Goal: Information Seeking & Learning: Check status

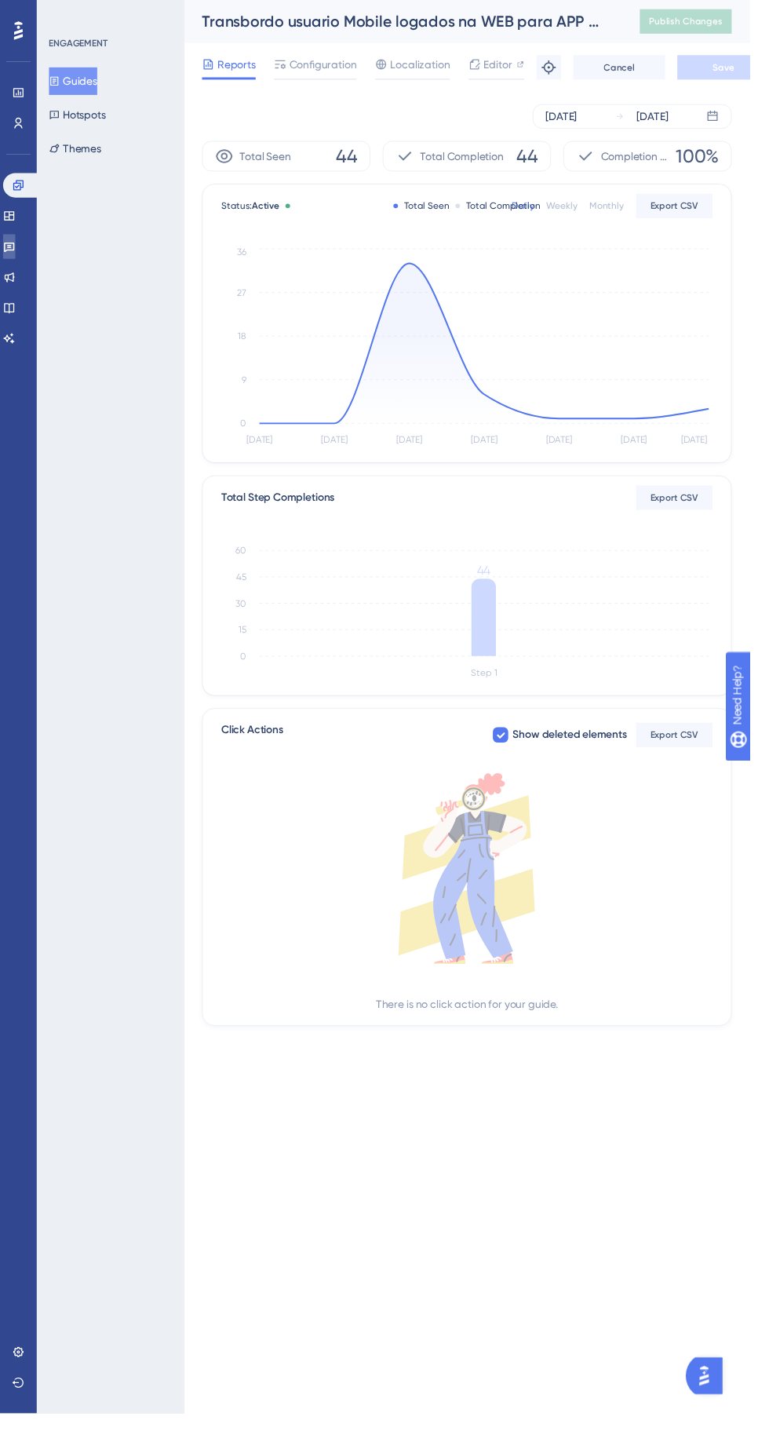
click at [15, 254] on icon at bounding box center [9, 254] width 11 height 10
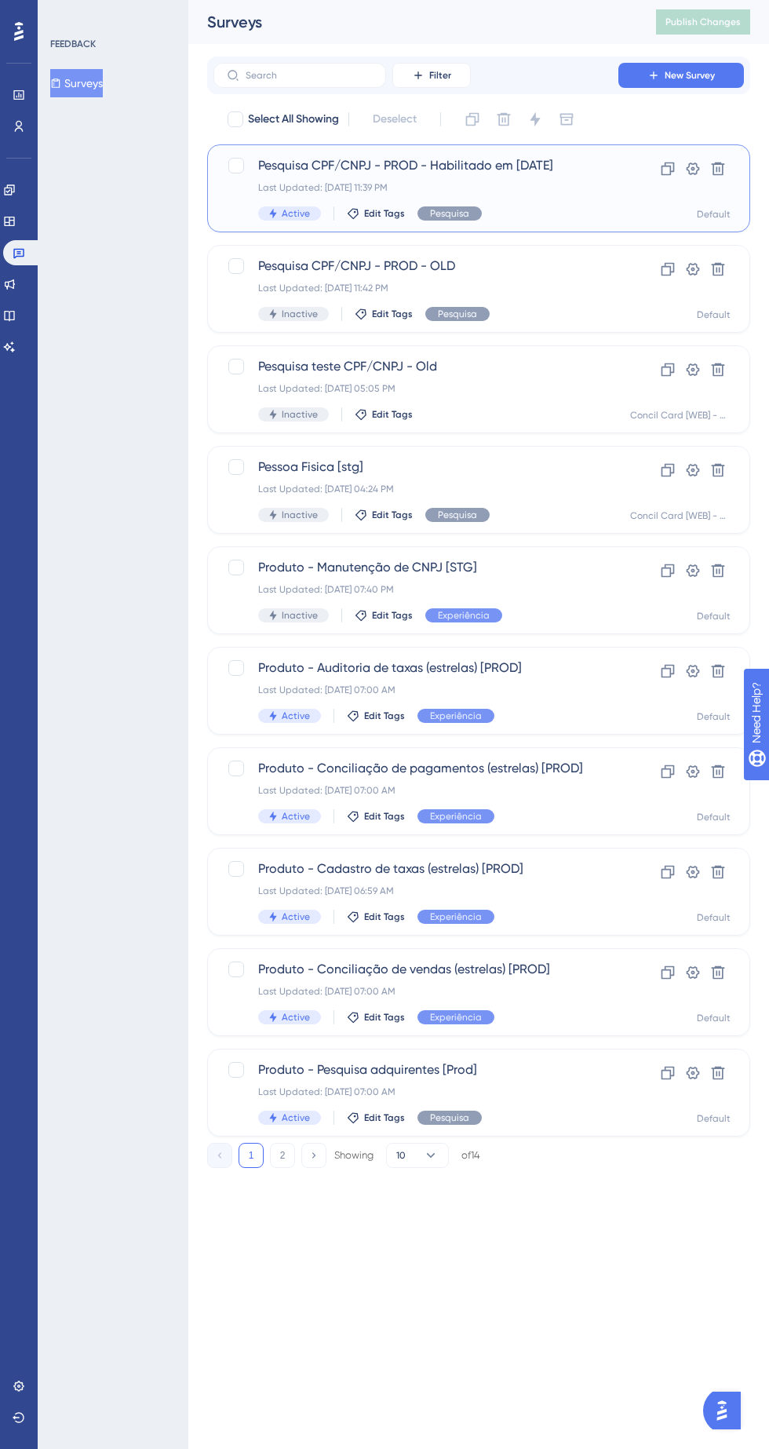
click at [443, 210] on span "Pesquisa" at bounding box center [449, 213] width 39 height 13
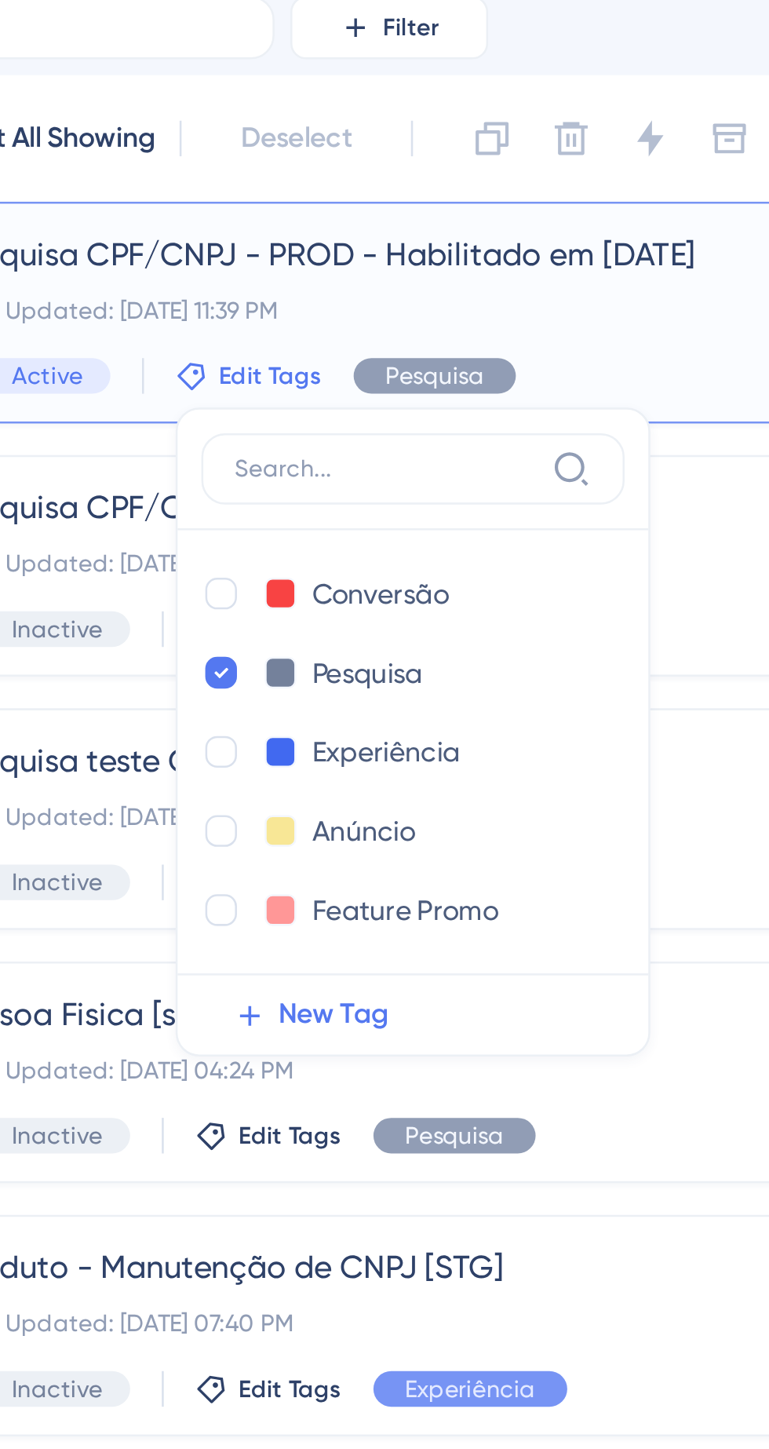
click at [375, 182] on div "Last Updated: [DATE] 11:39 PM" at bounding box center [415, 187] width 315 height 13
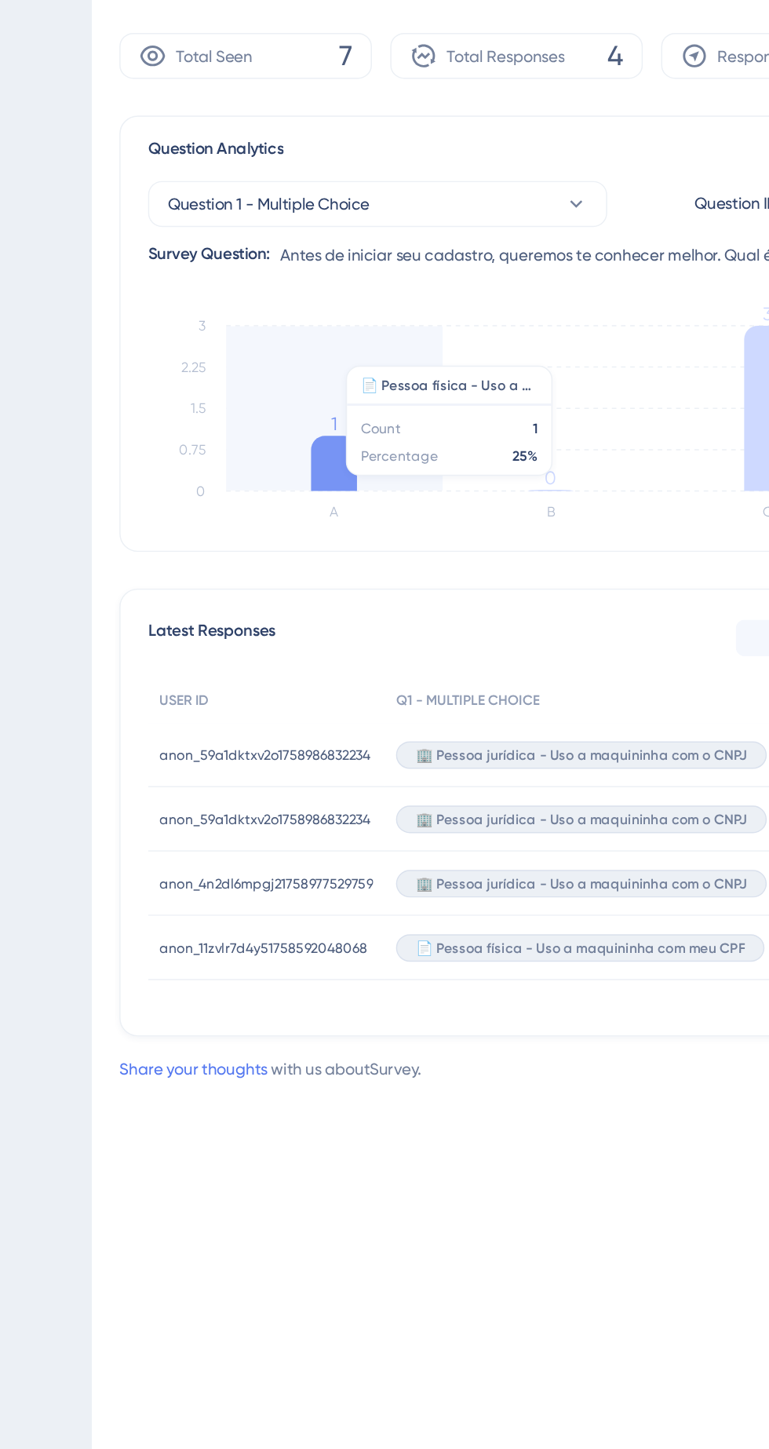
click at [340, 462] on icon at bounding box center [353, 464] width 31 height 38
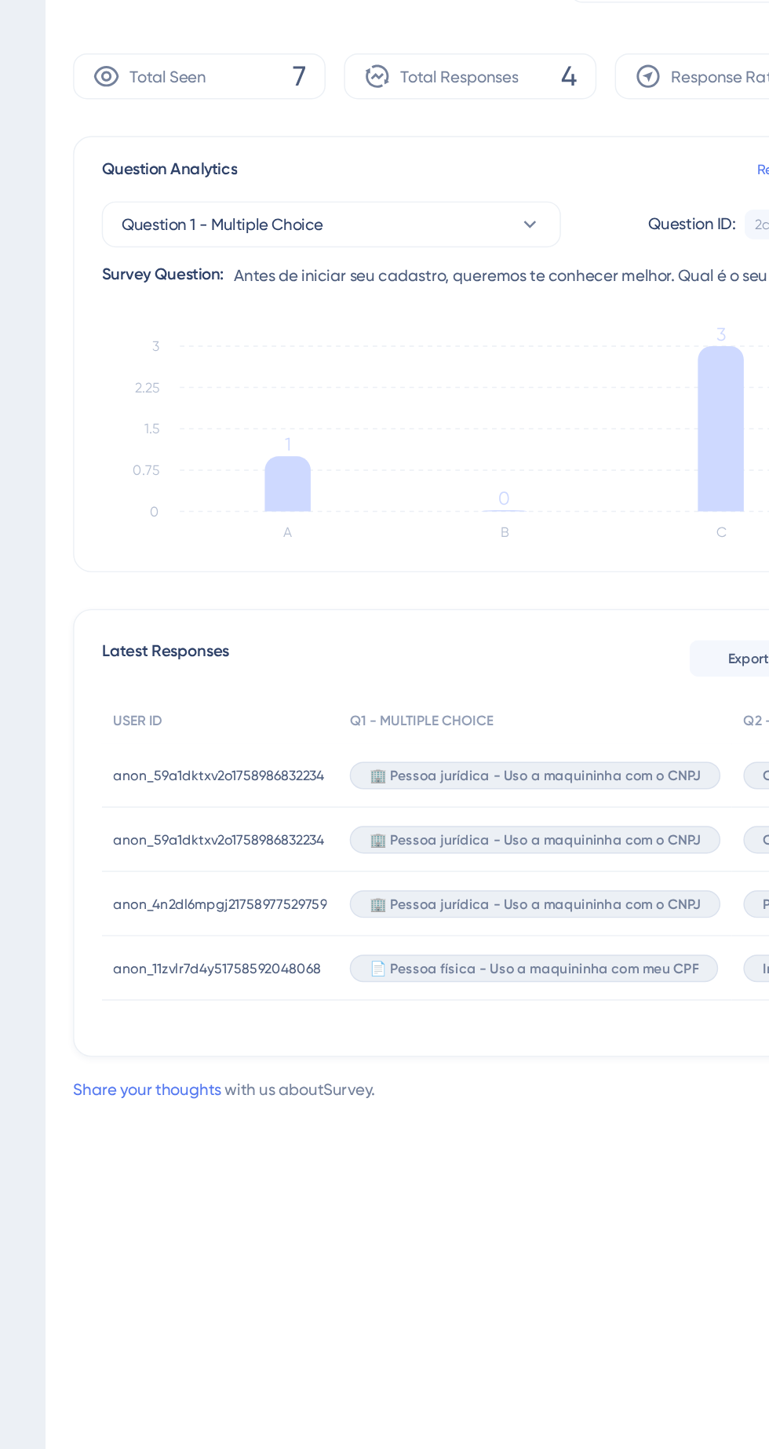
click at [297, 662] on span "anon_59a1dktxv2o1758986832234" at bounding box center [307, 663] width 144 height 13
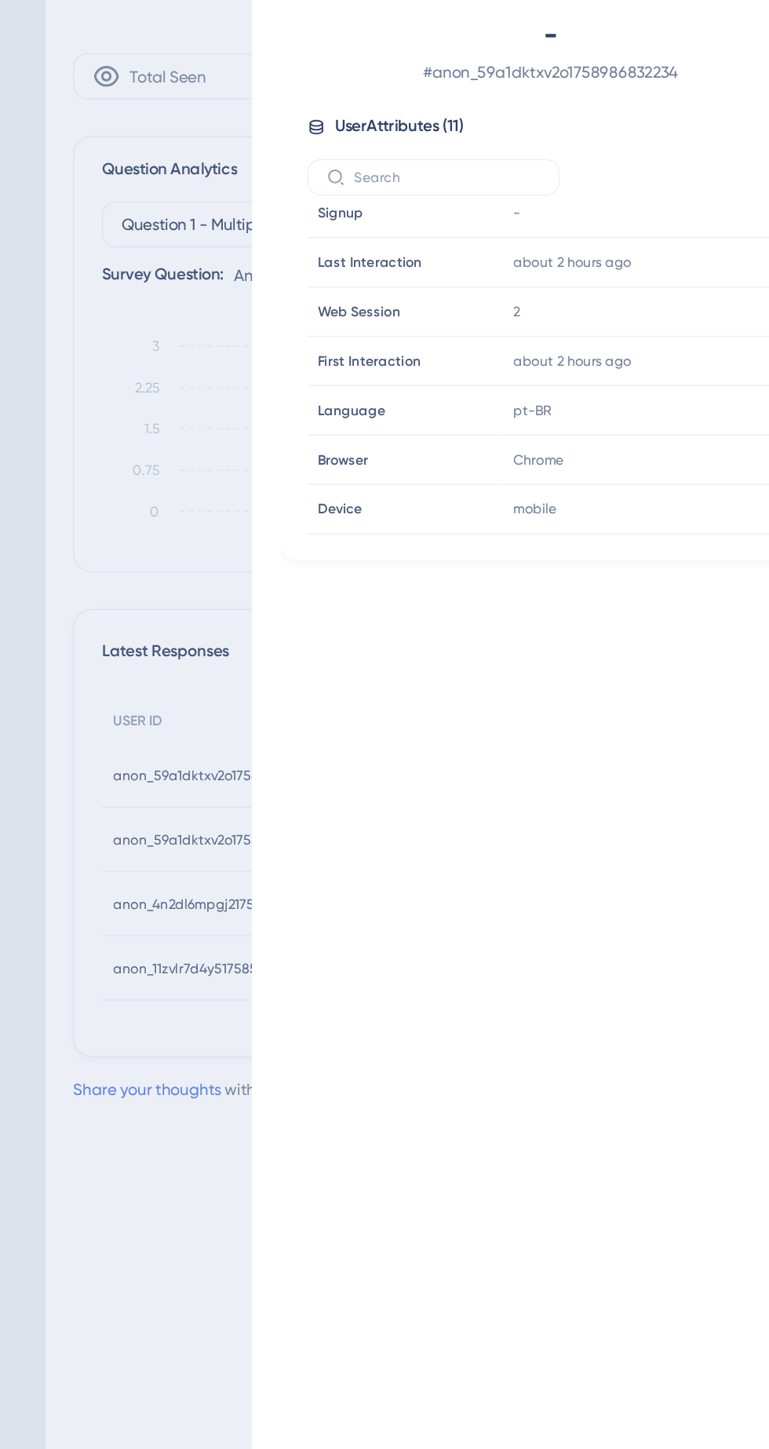
scroll to position [138, 0]
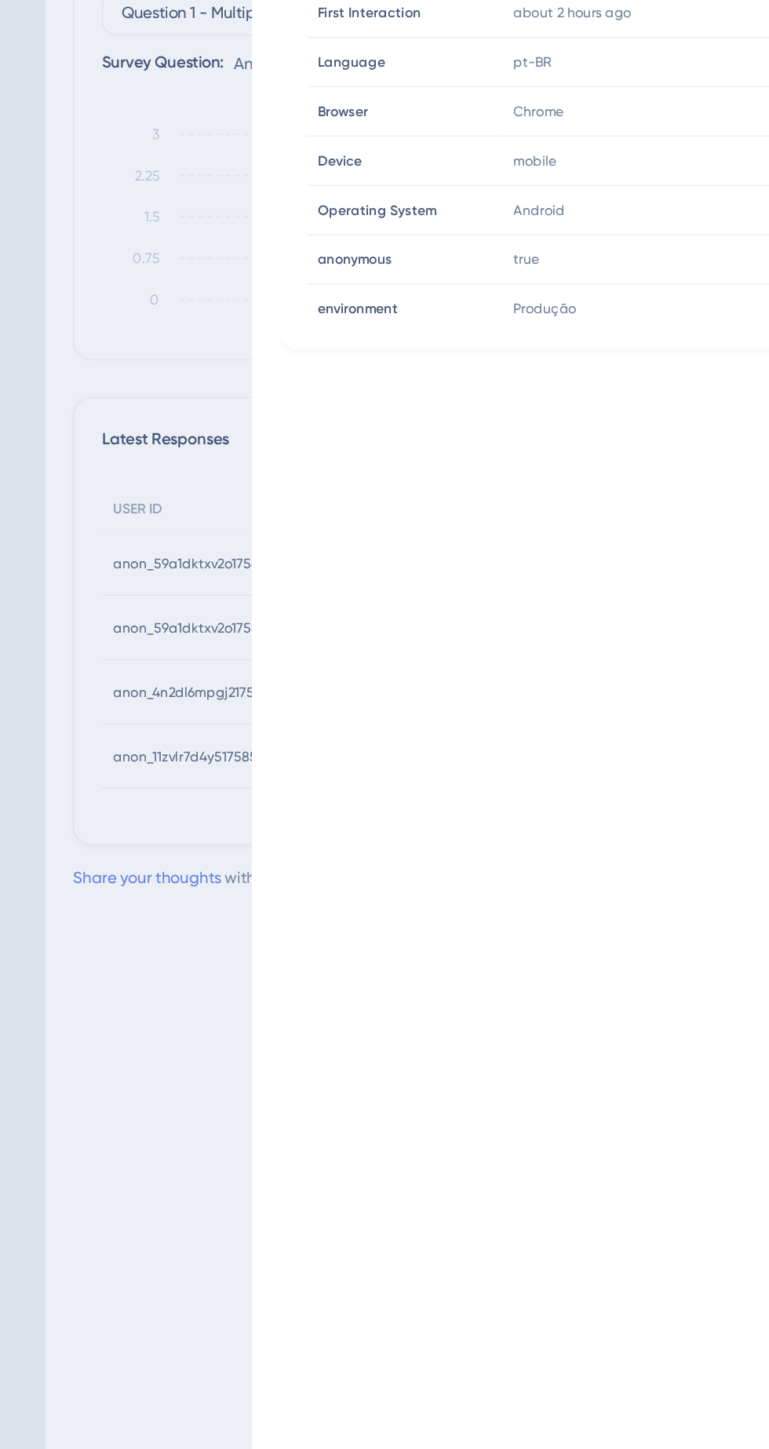
click at [253, 1009] on div "User Details - # anon_59a1dktxv2o1758986832234 User Attributes ( 11 ) Email Ema…" at bounding box center [384, 724] width 769 height 1449
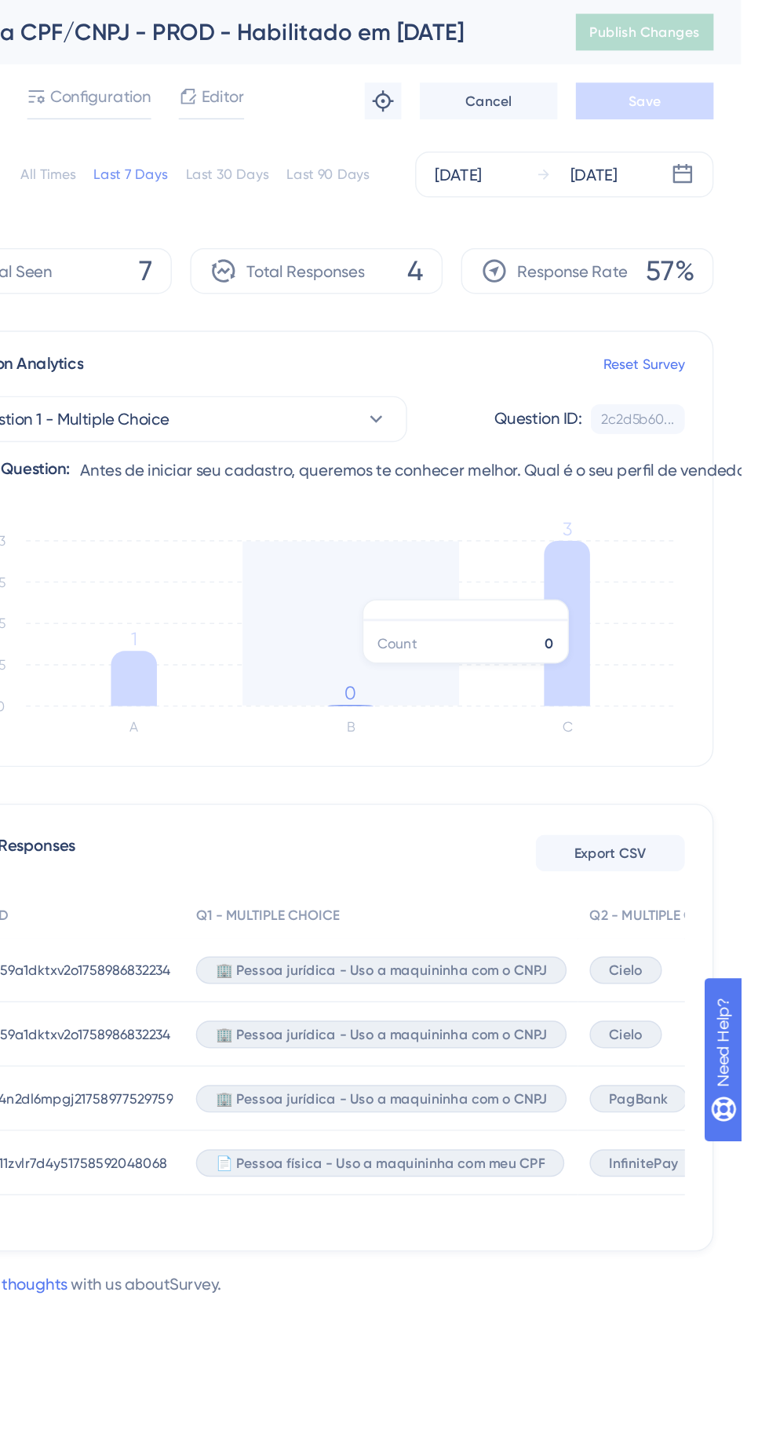
scroll to position [0, 0]
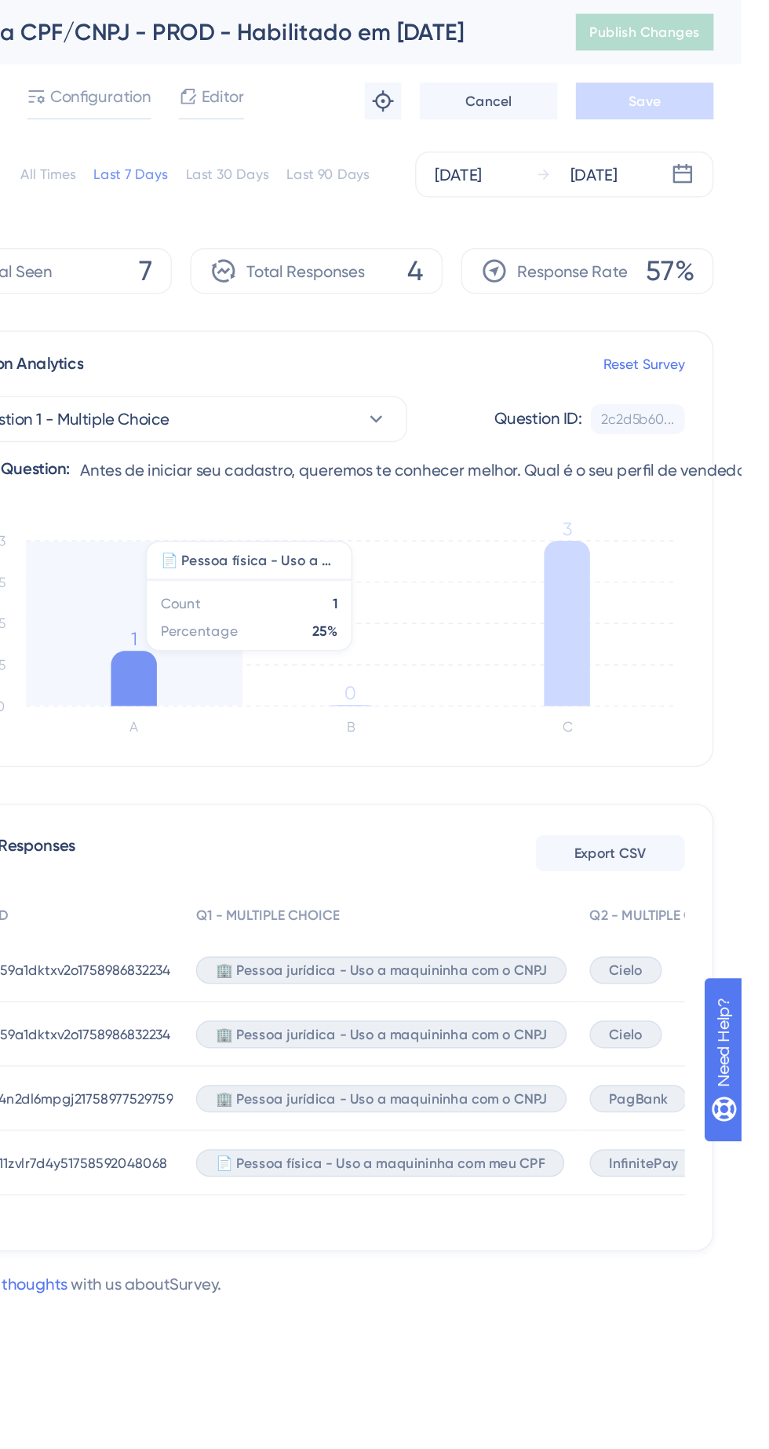
click at [658, 412] on icon at bounding box center [649, 426] width 31 height 113
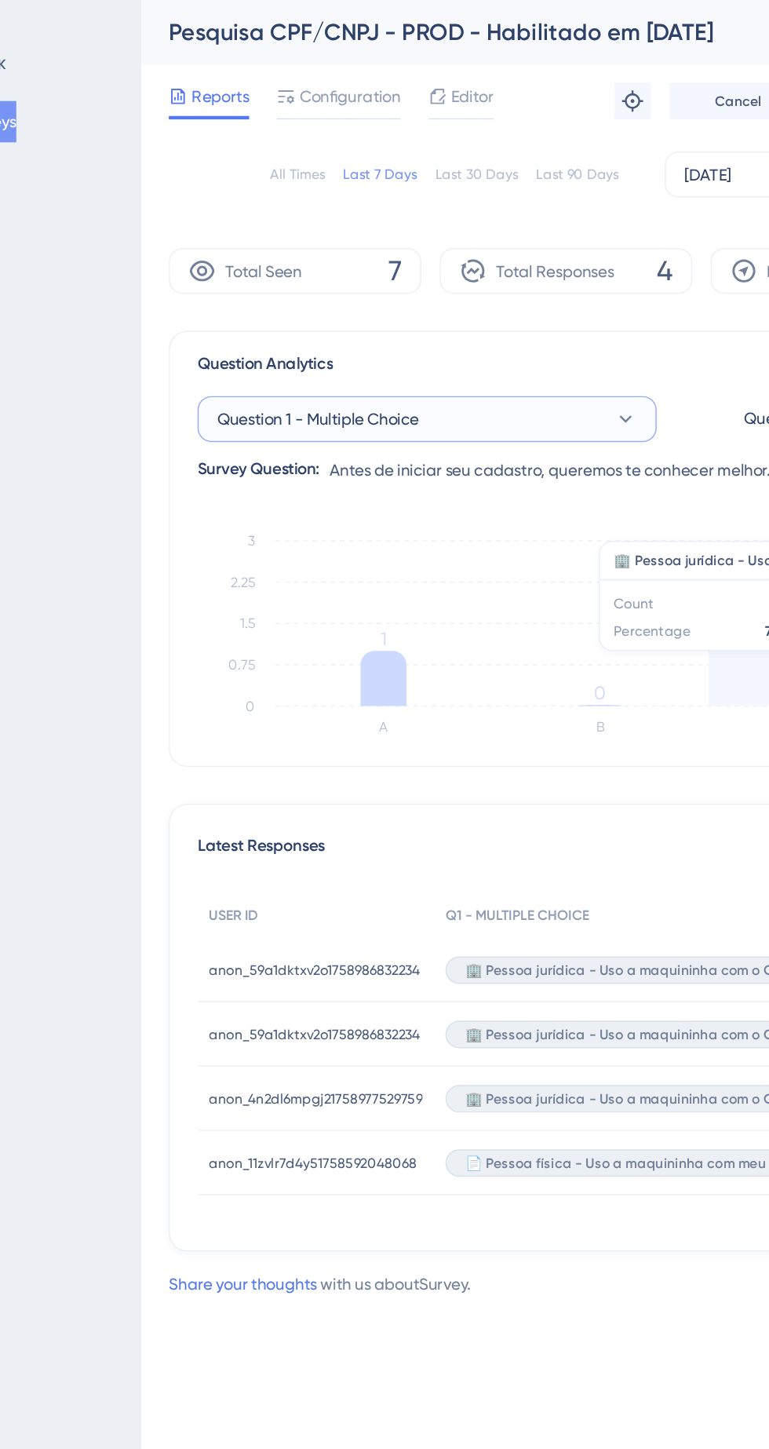
click at [291, 286] on span "Question 1 - Multiple Choice" at bounding box center [309, 286] width 138 height 19
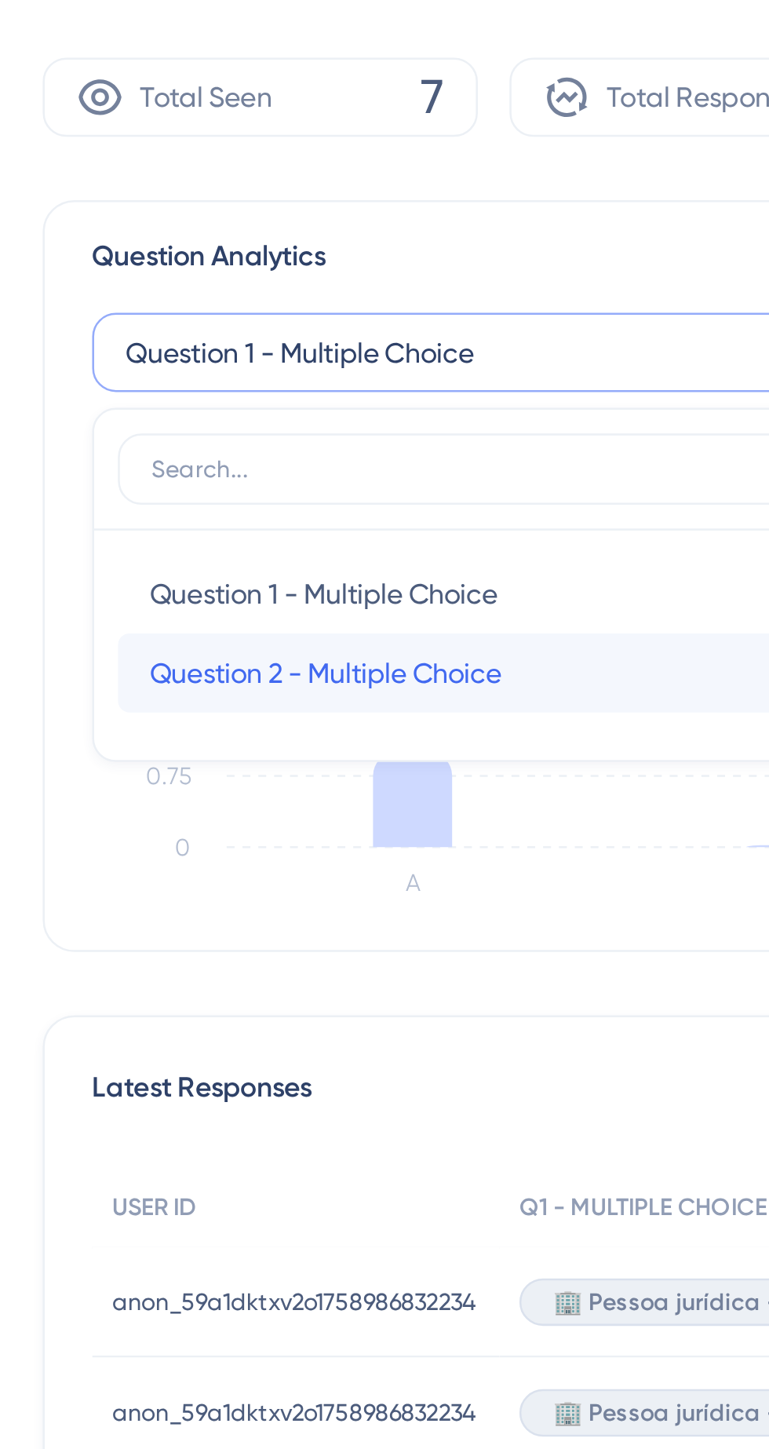
click at [279, 413] on span "Question 2 - Multiple Choice" at bounding box center [320, 413] width 140 height 19
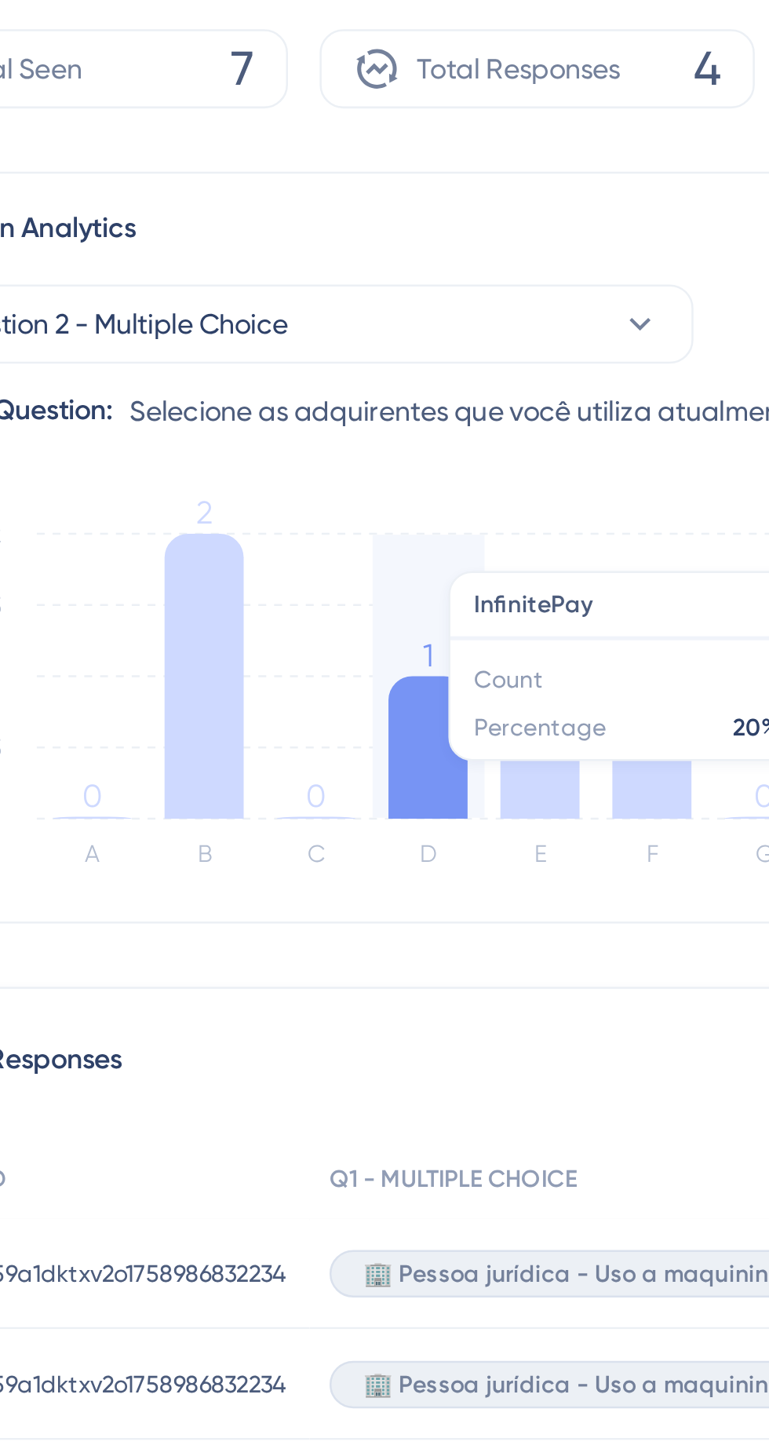
click at [339, 431] on icon at bounding box center [346, 426] width 31 height 113
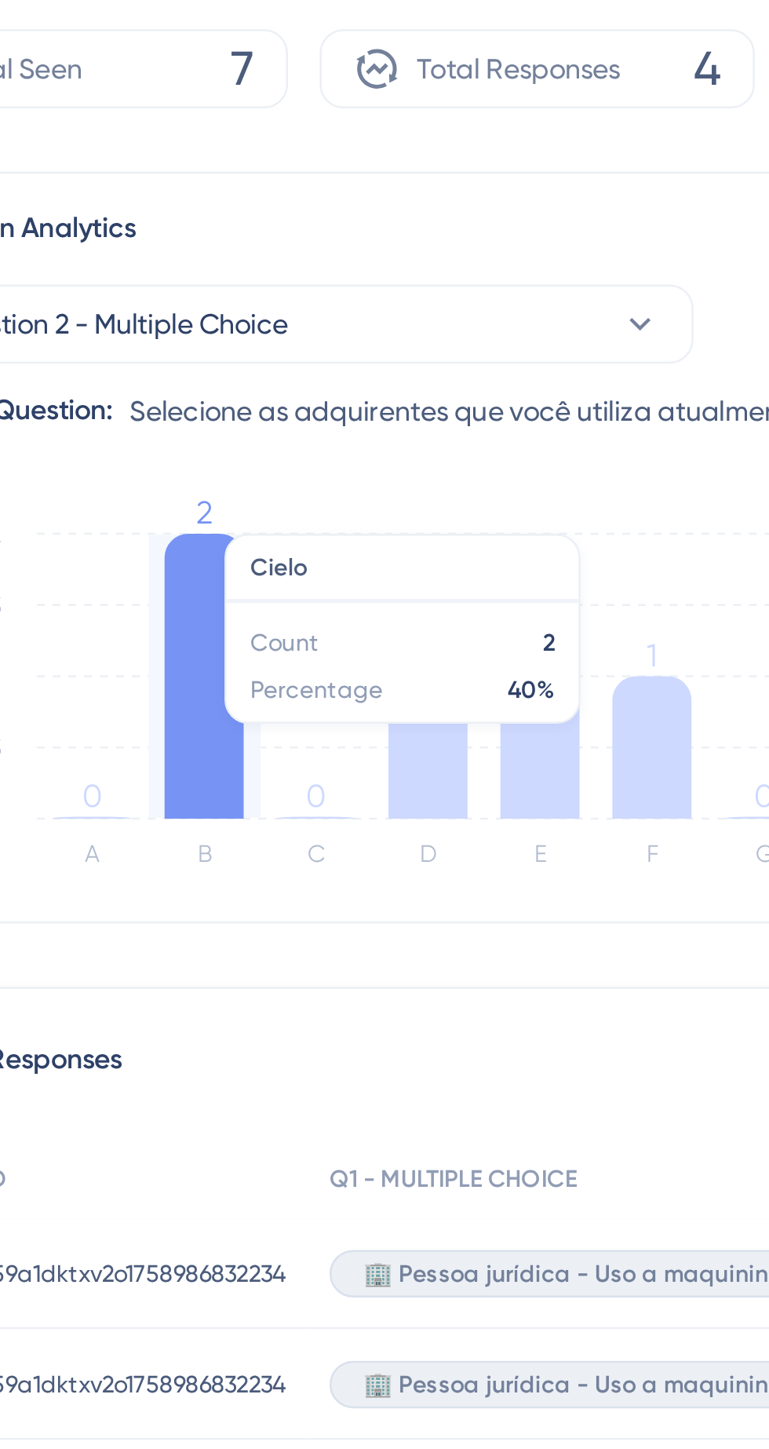
click at [439, 471] on icon at bounding box center [435, 454] width 31 height 57
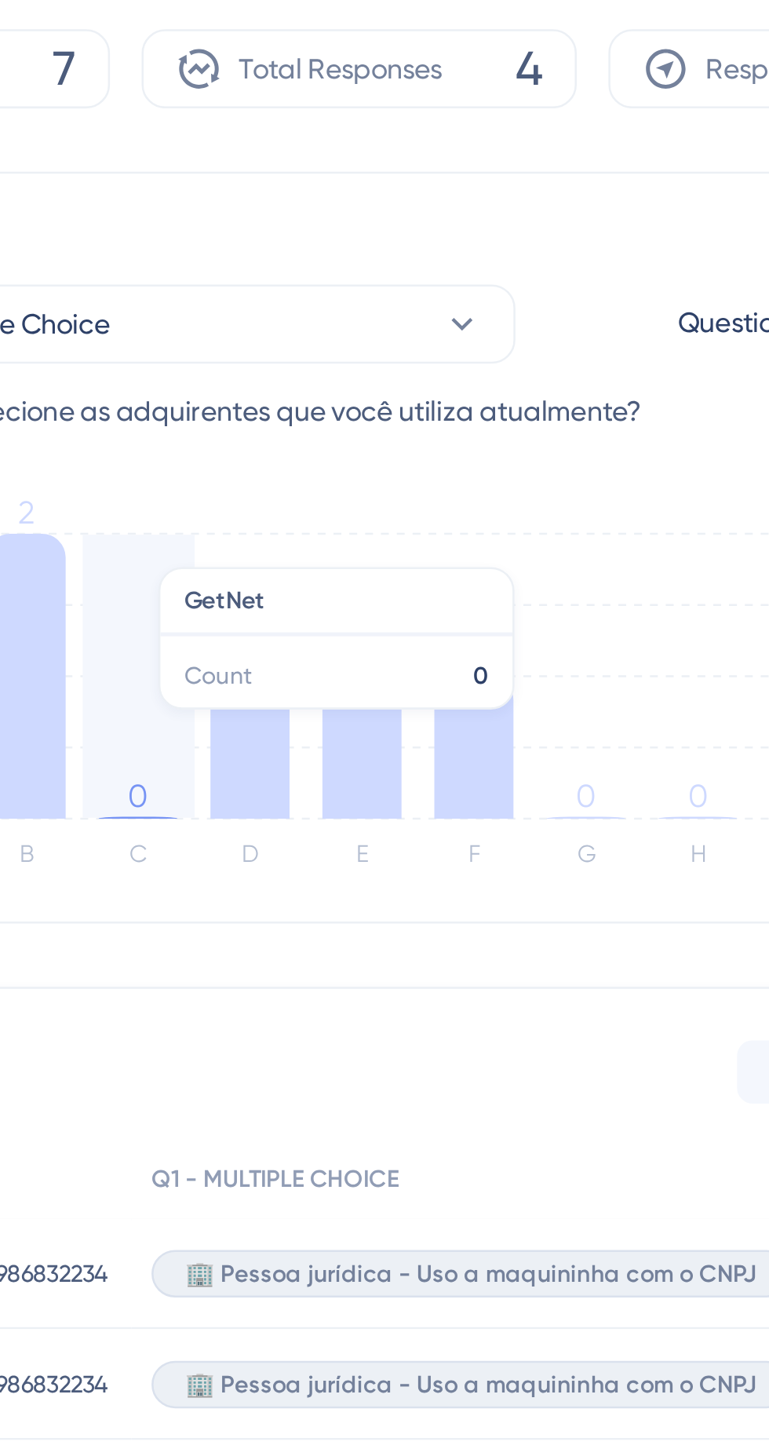
click at [534, 467] on icon at bounding box center [524, 454] width 31 height 57
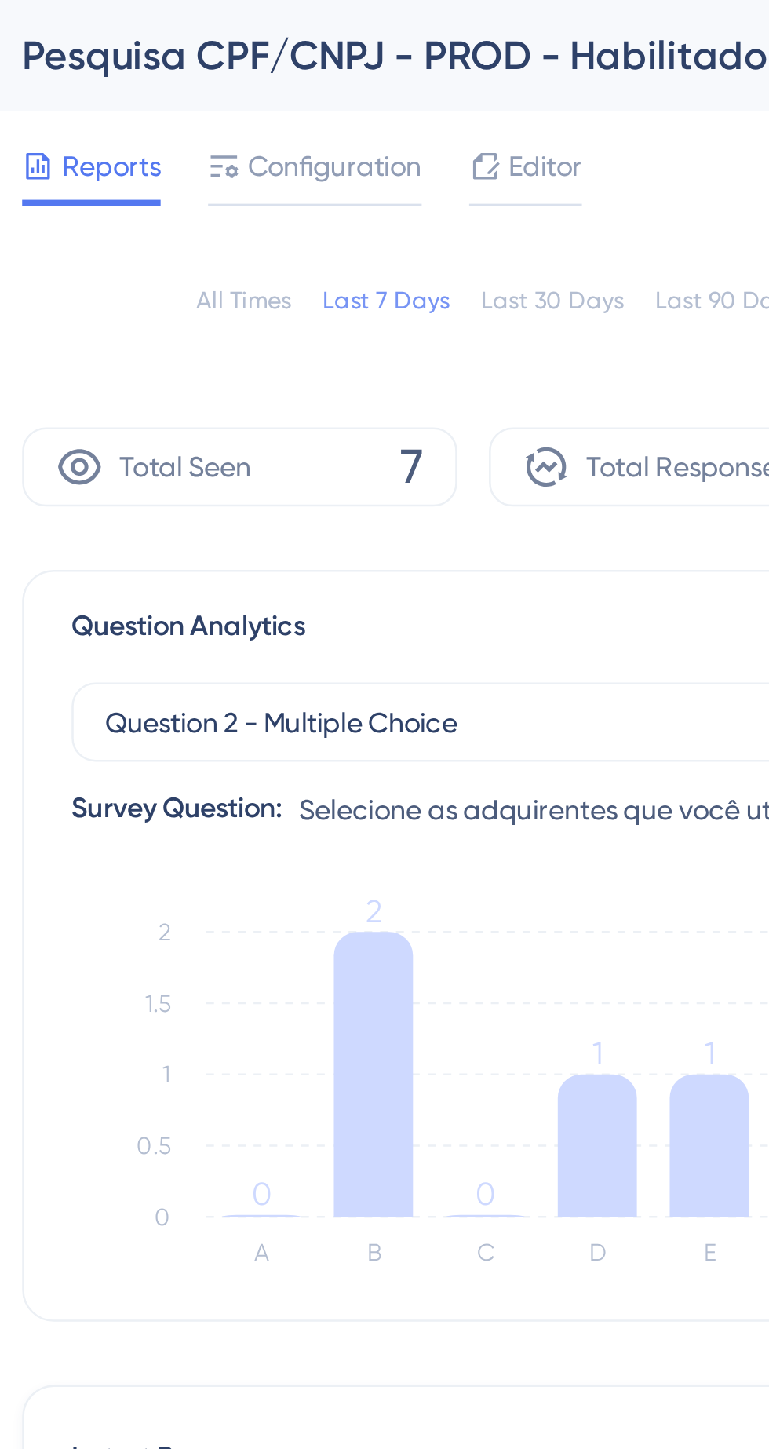
click at [312, 182] on div "Total Seen 7" at bounding box center [293, 185] width 173 height 31
click at [289, 178] on span "Total Seen" at bounding box center [272, 185] width 53 height 19
click at [298, 179] on div "Total Seen 7" at bounding box center [293, 185] width 173 height 31
click at [286, 297] on button "Question 2 - Multiple Choice" at bounding box center [384, 286] width 314 height 31
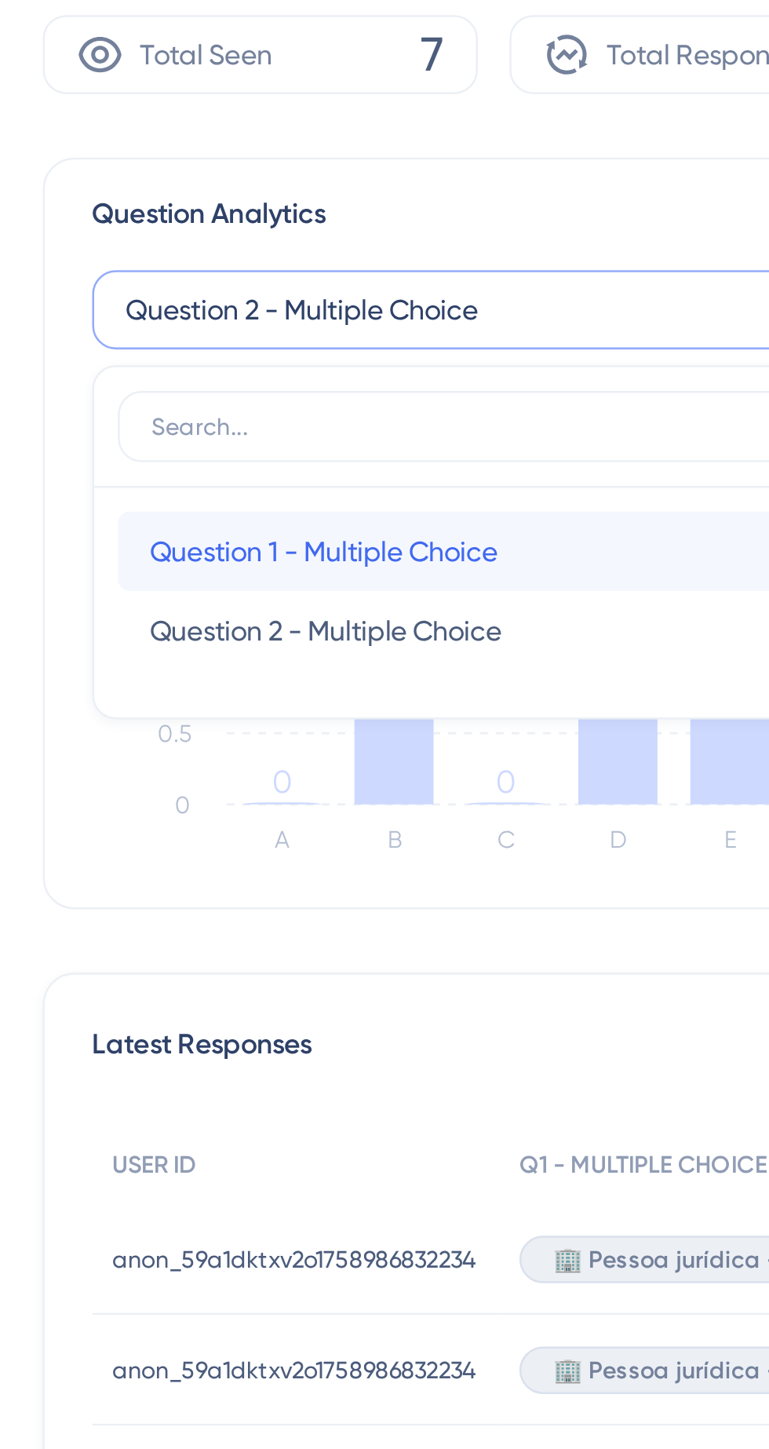
click at [279, 380] on span "Question 1 - Multiple Choice" at bounding box center [319, 382] width 138 height 19
